Goal: Task Accomplishment & Management: Manage account settings

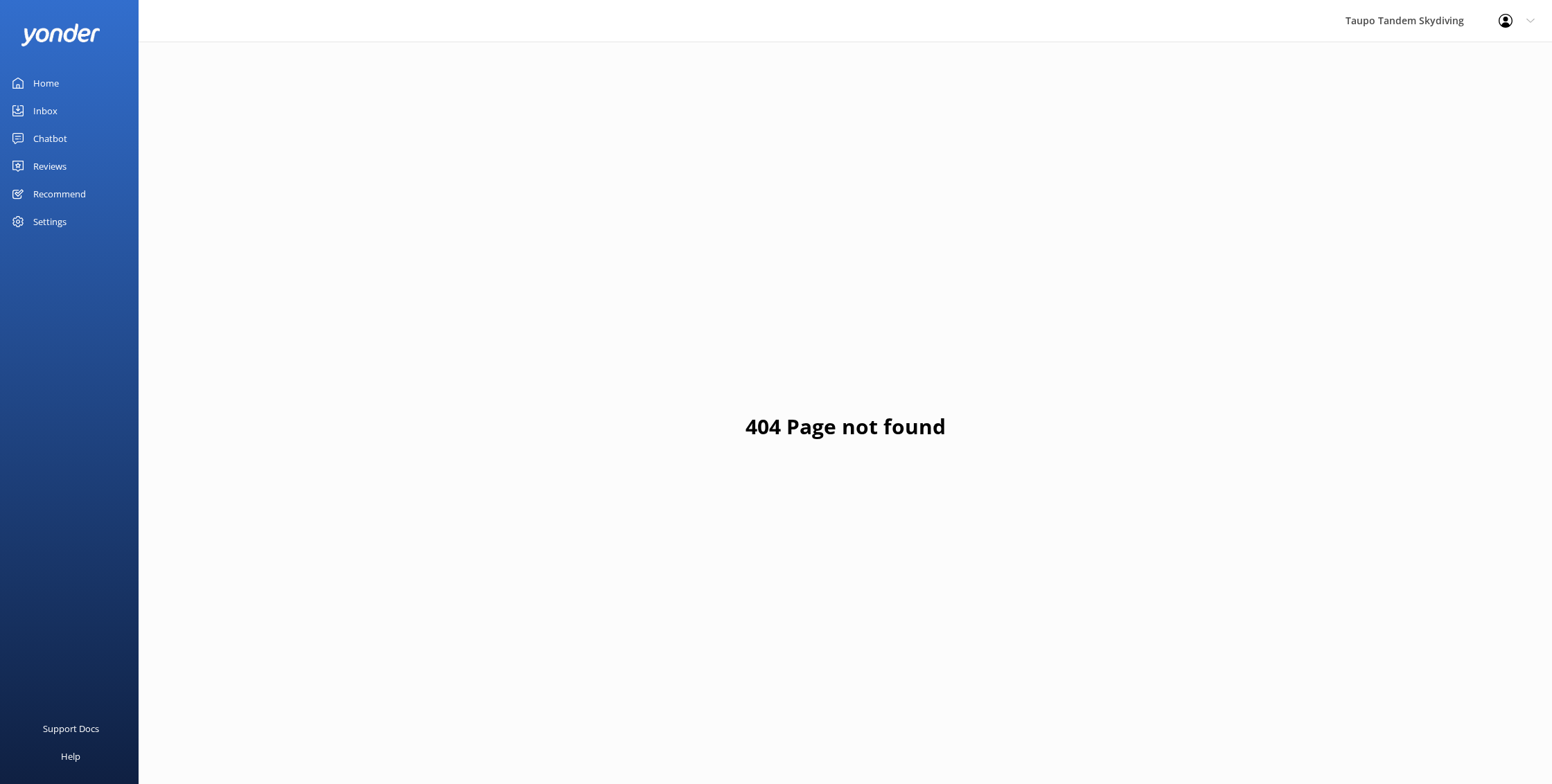
click at [49, 134] on div "Chatbot" at bounding box center [50, 139] width 34 height 28
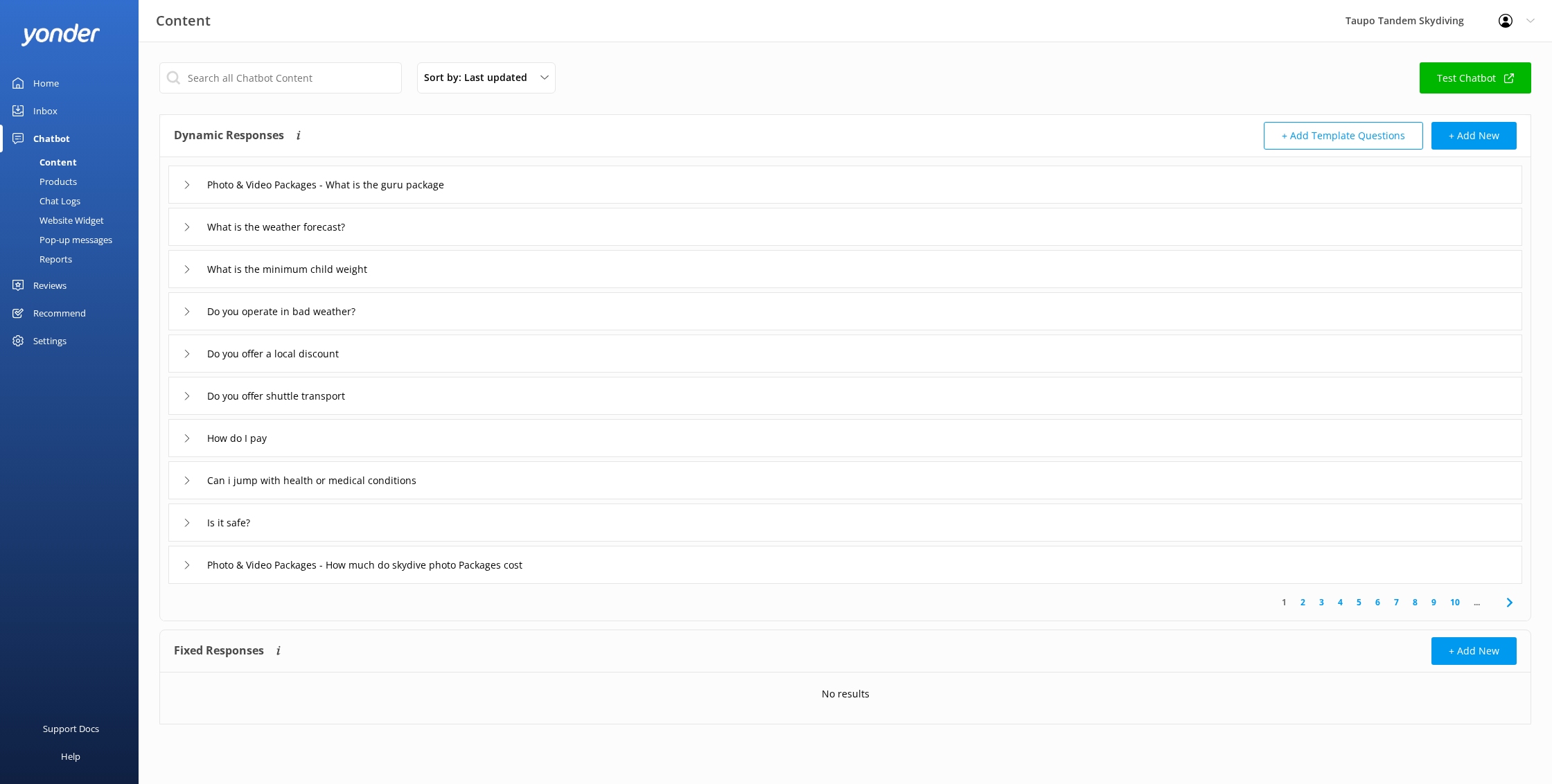
click at [97, 245] on div "Pop-up messages" at bounding box center [60, 239] width 104 height 20
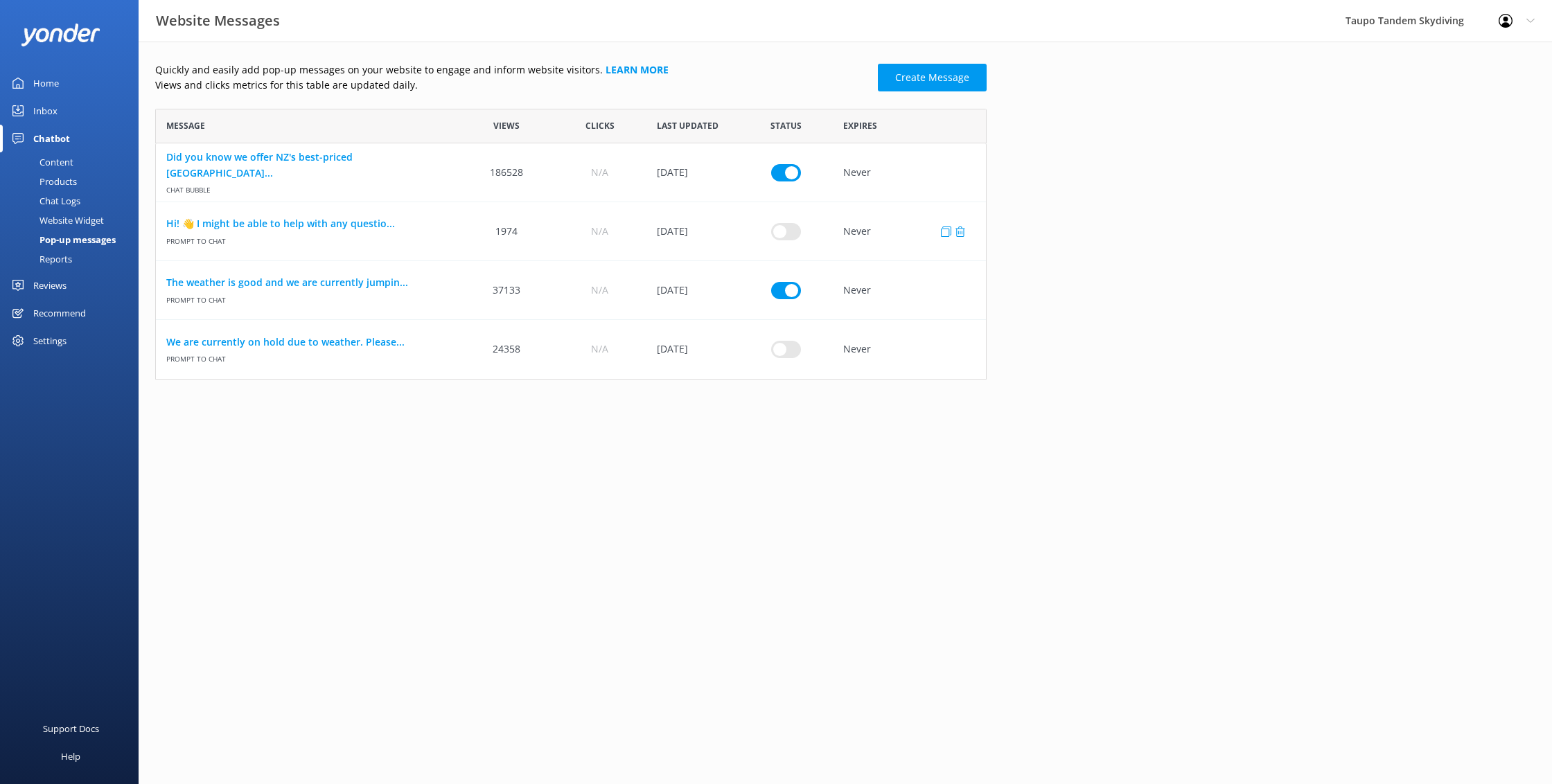
scroll to position [271, 831]
click at [790, 286] on input "row" at bounding box center [786, 290] width 30 height 17
checkbox input "false"
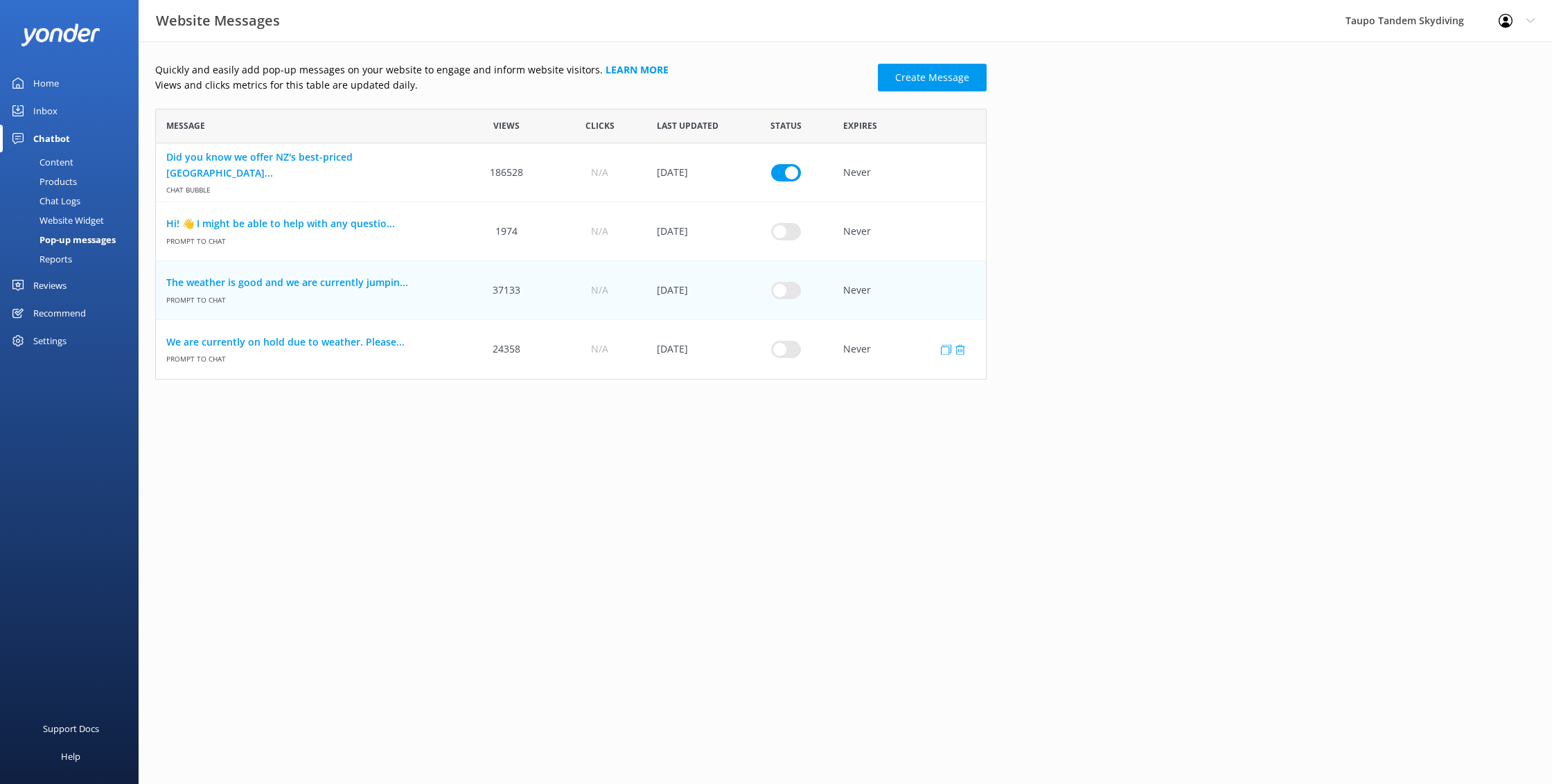
click at [785, 347] on input "row" at bounding box center [786, 349] width 30 height 17
checkbox input "true"
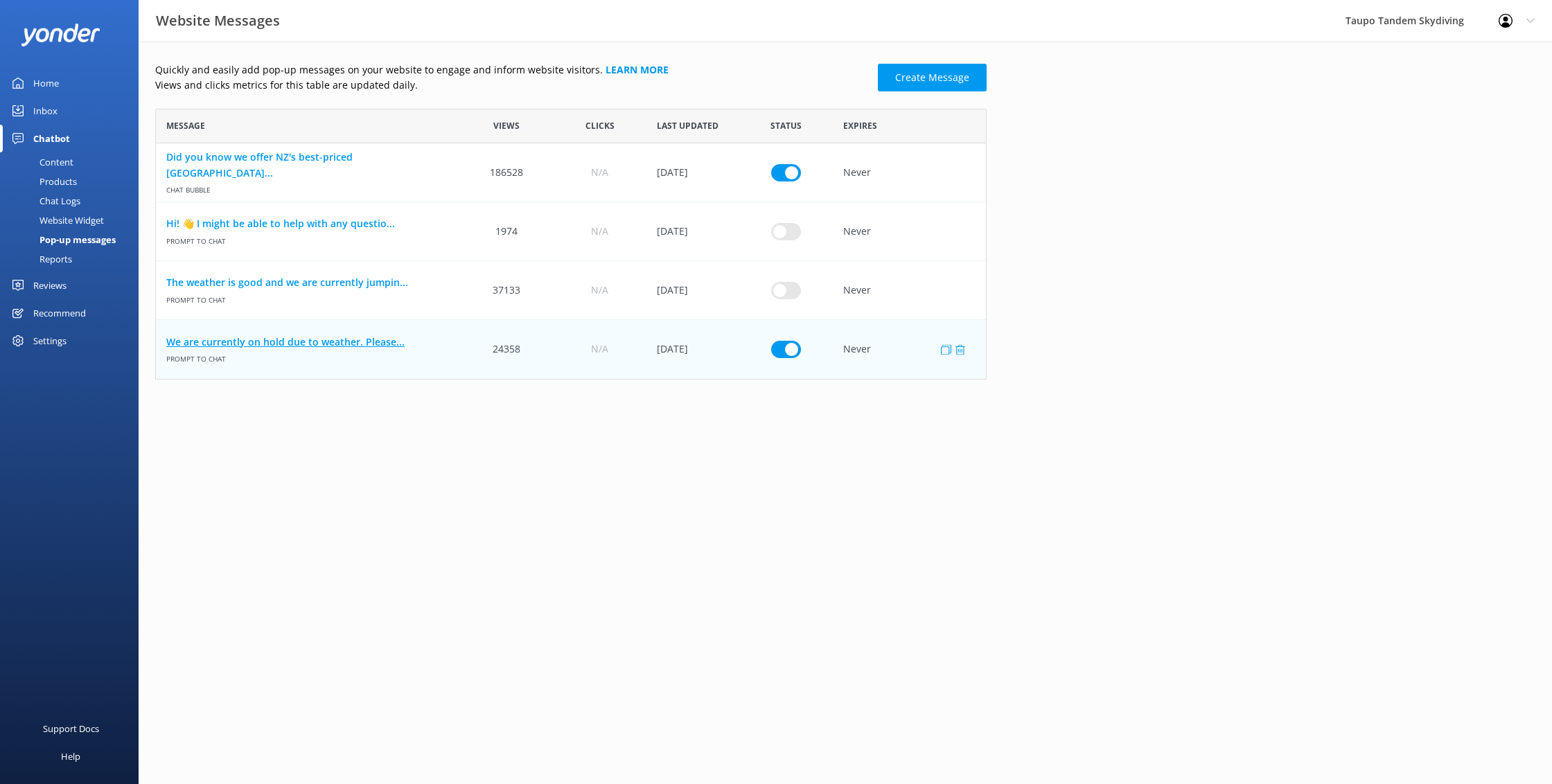
click at [296, 336] on link "We are currently on hold due to weather. Please..." at bounding box center [308, 342] width 283 height 15
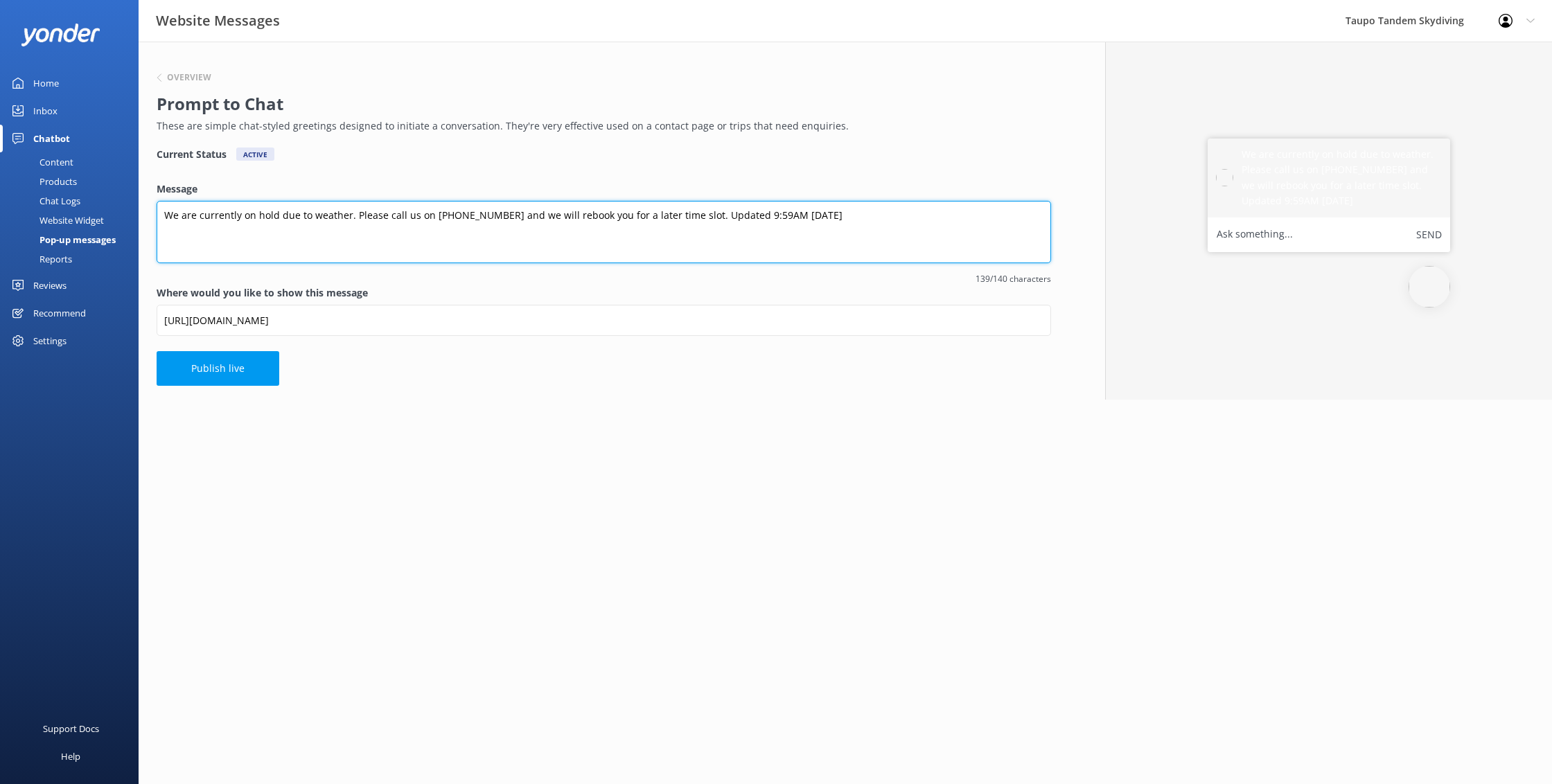
click at [746, 213] on textarea "We are currently on hold due to weather. Please call us on [PHONE_NUMBER] and w…" at bounding box center [603, 232] width 894 height 62
click at [772, 213] on textarea "We are currently on hold due to weather. Please call us on [PHONE_NUMBER] and w…" at bounding box center [603, 232] width 894 height 62
type textarea "We are currently on hold due to weather. Please call us on [PHONE_NUMBER] and w…"
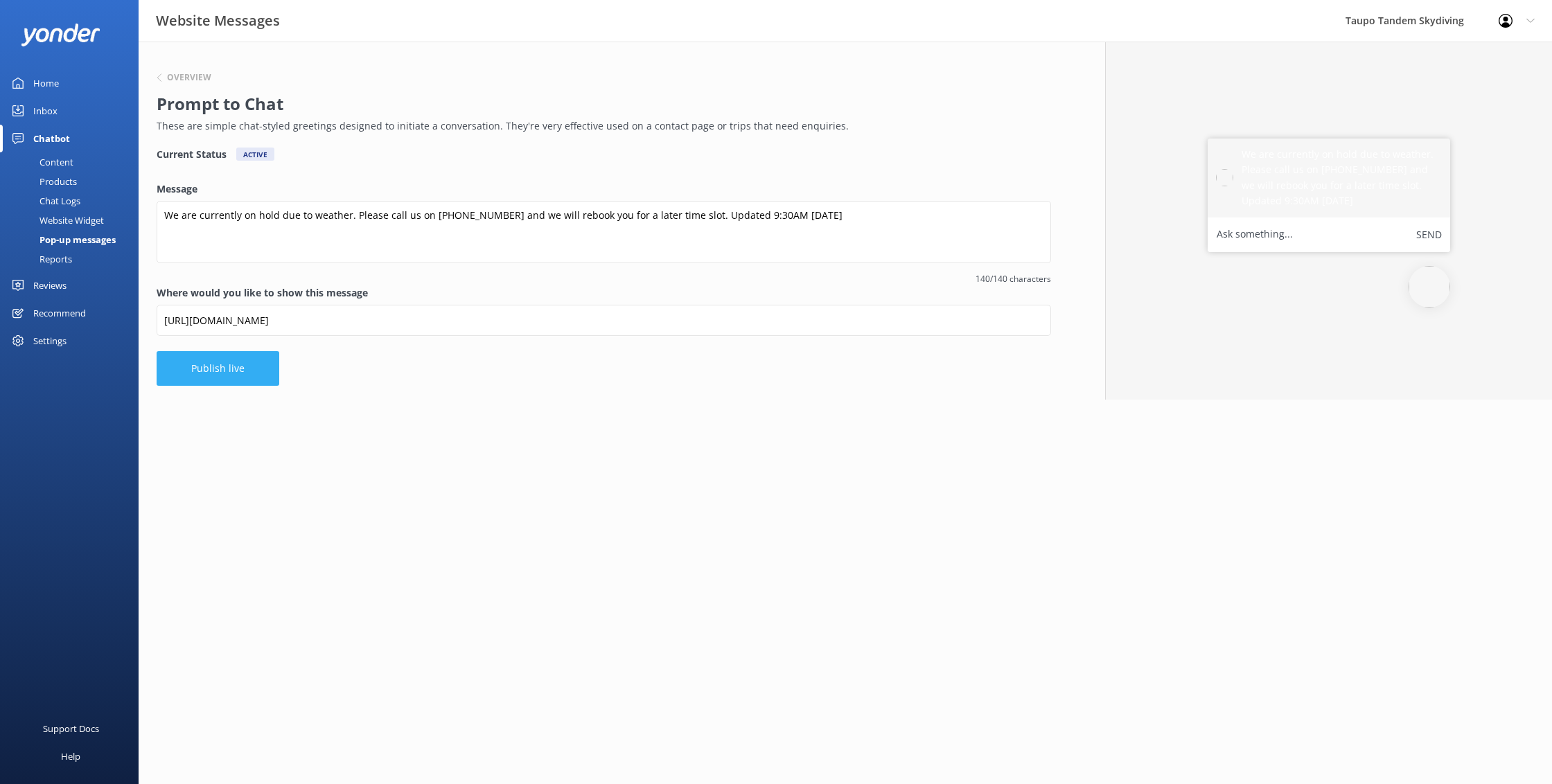
click at [209, 381] on button "Publish live" at bounding box center [218, 368] width 123 height 35
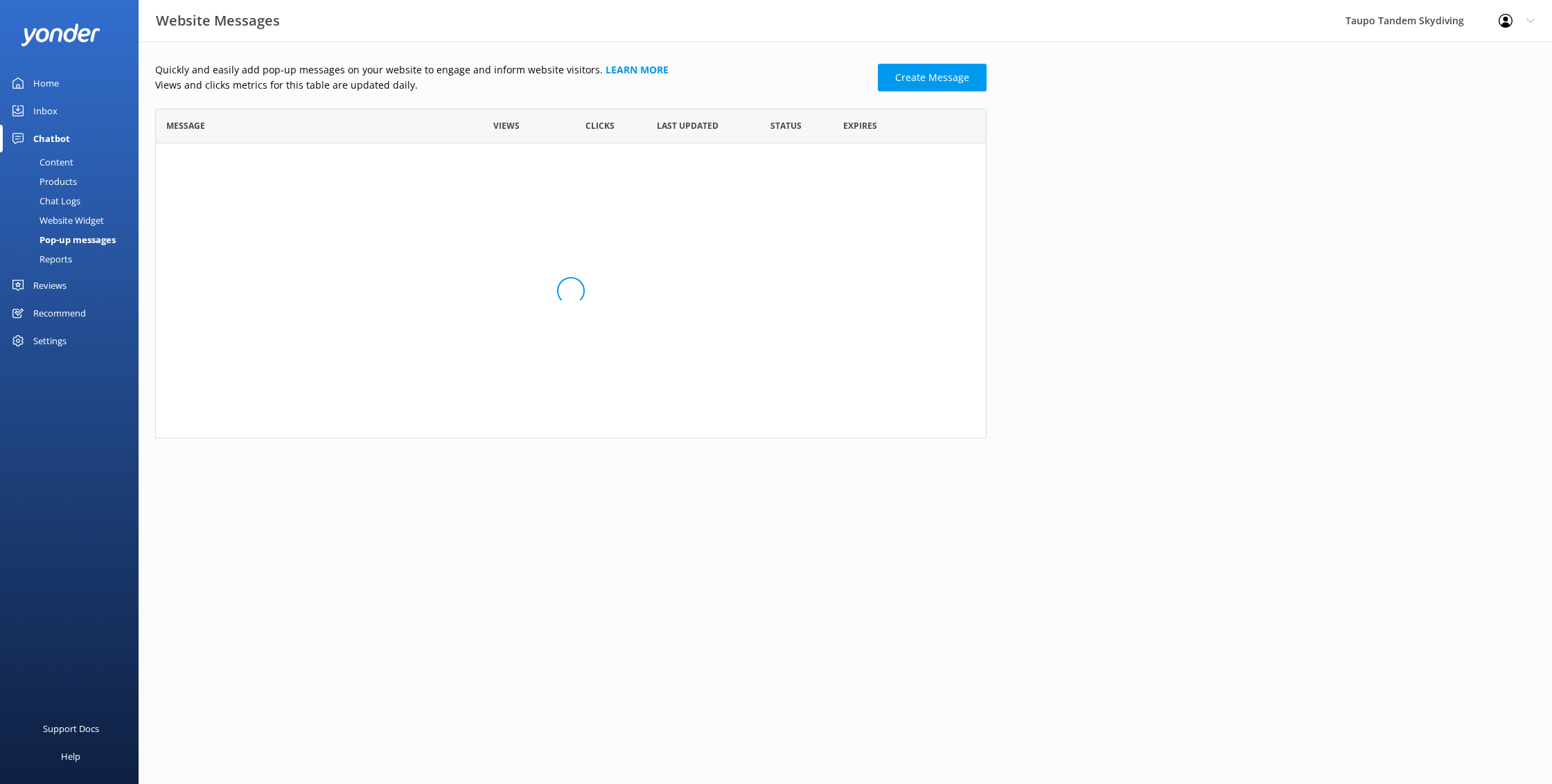
scroll to position [271, 831]
